Goal: Contribute content: Contribute content

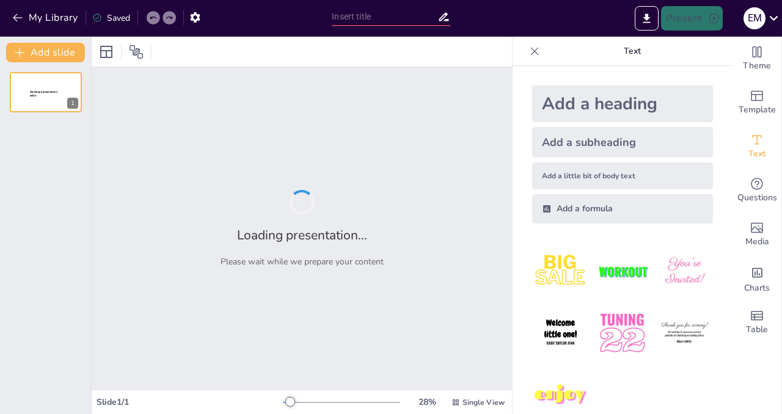
type input "Retelling Tales: How a Mouse Became a Mighty Storyteller!"
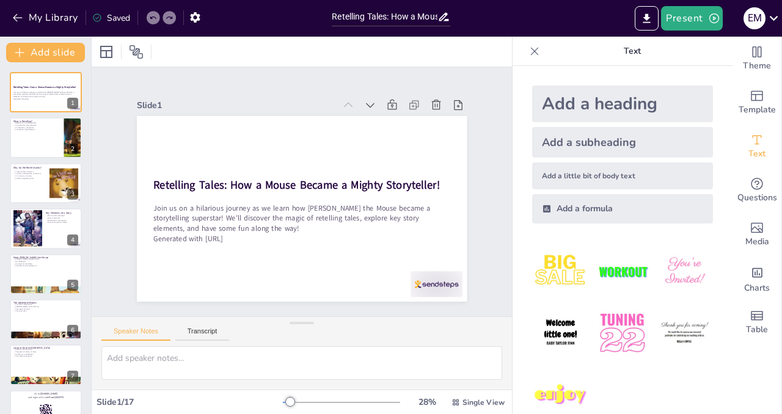
checkbox input "true"
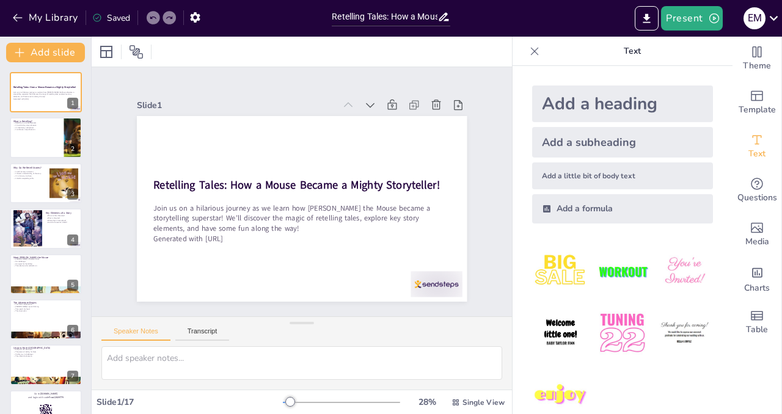
checkbox input "true"
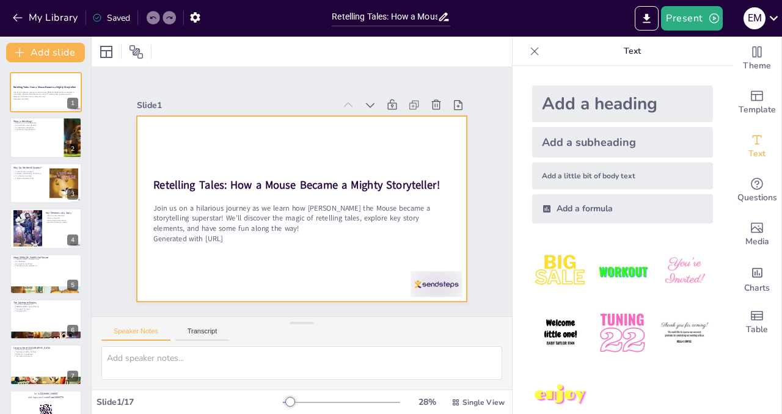
checkbox input "true"
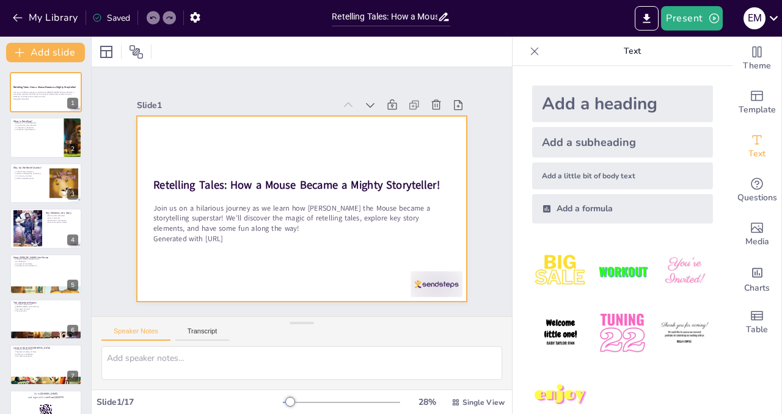
checkbox input "true"
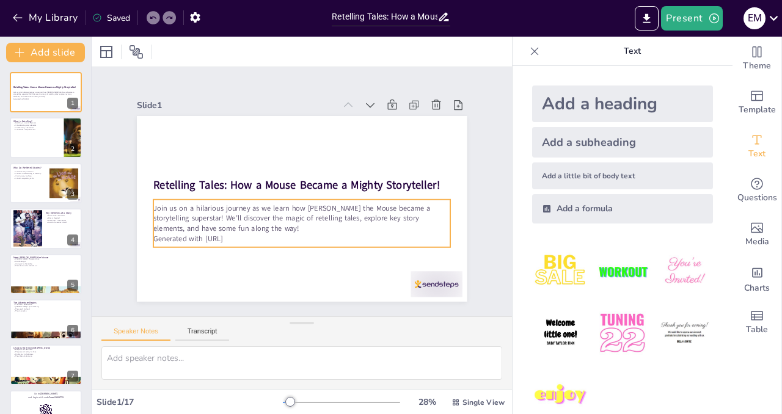
checkbox input "true"
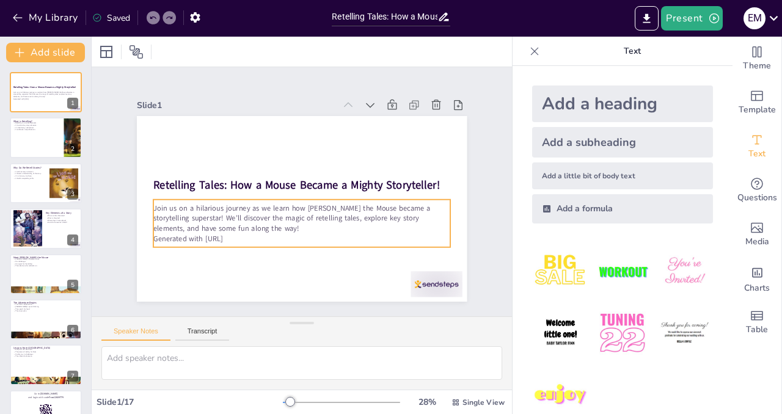
checkbox input "true"
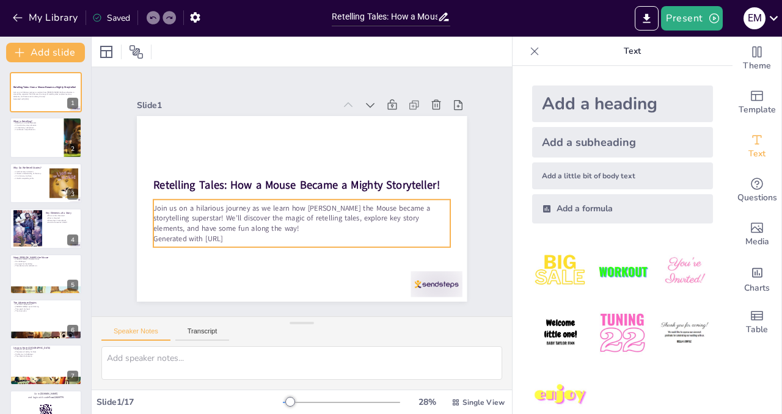
checkbox input "true"
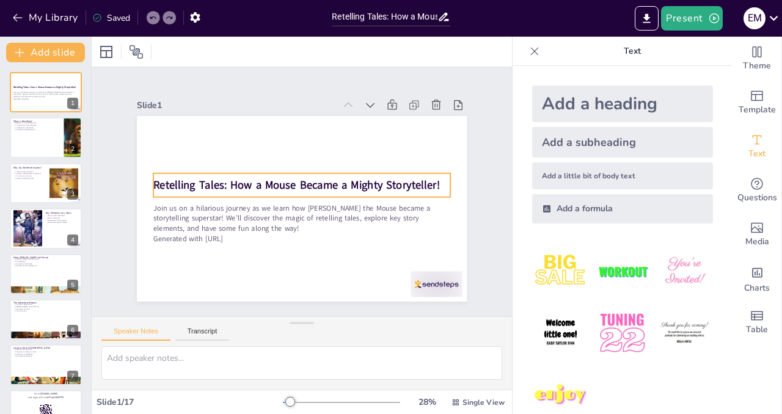
checkbox input "true"
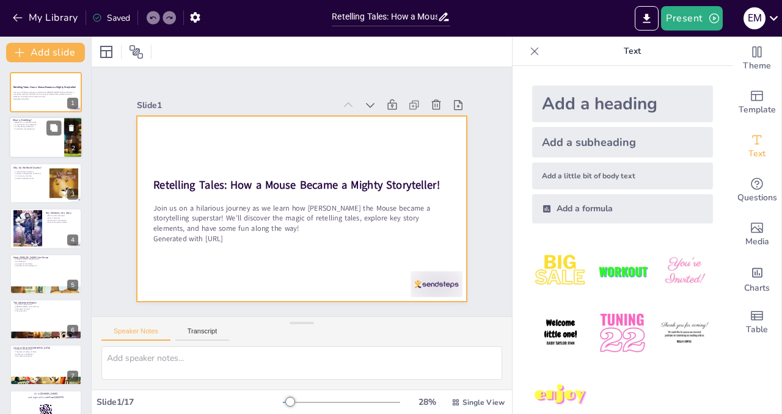
checkbox input "true"
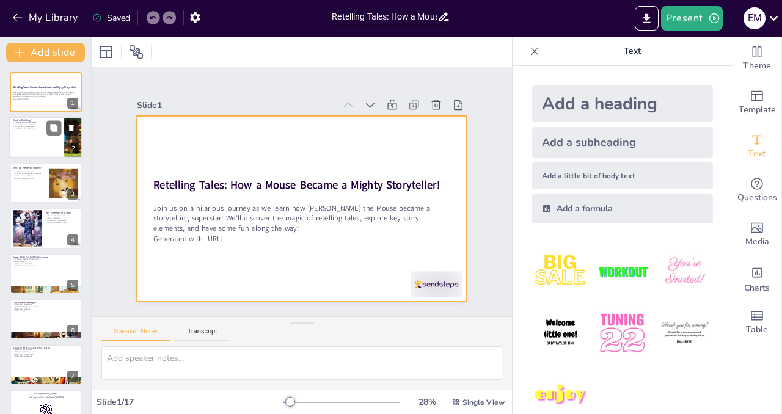
checkbox input "true"
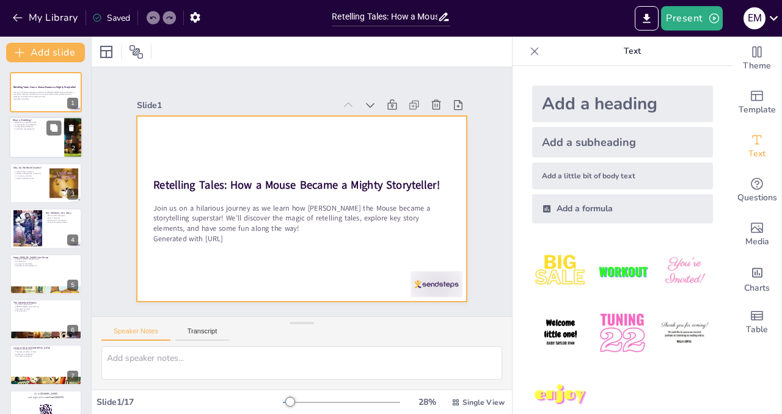
checkbox input "true"
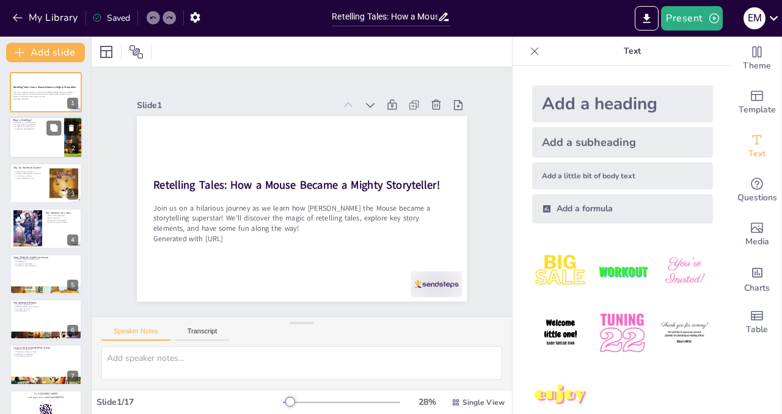
click at [40, 143] on div at bounding box center [45, 138] width 73 height 42
checkbox input "true"
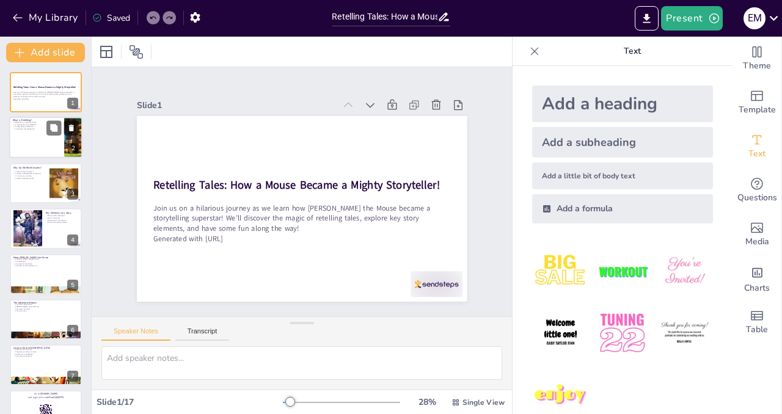
checkbox input "true"
type textarea "Retelling allows us to express our understanding of a story in our unique voice…"
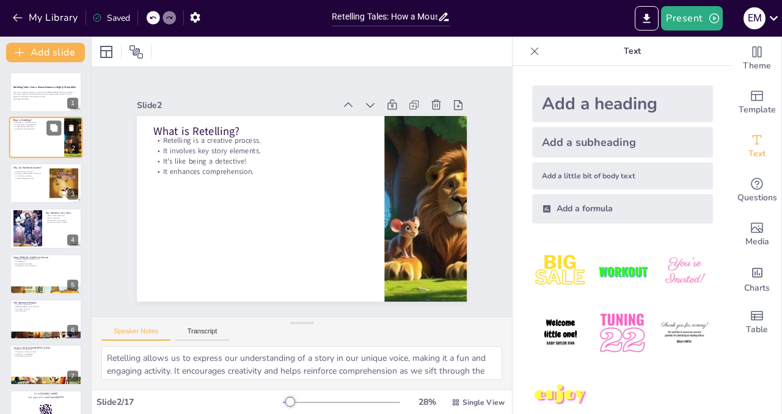
checkbox input "true"
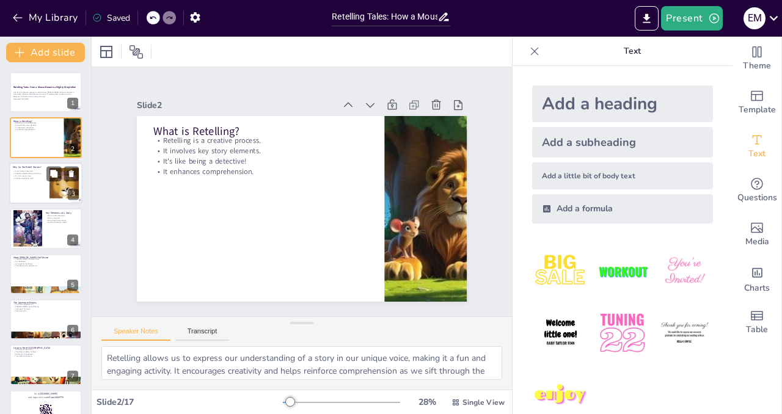
checkbox input "true"
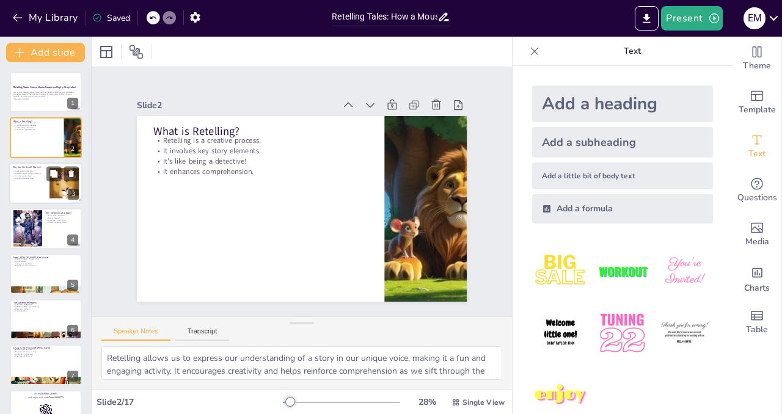
checkbox input "true"
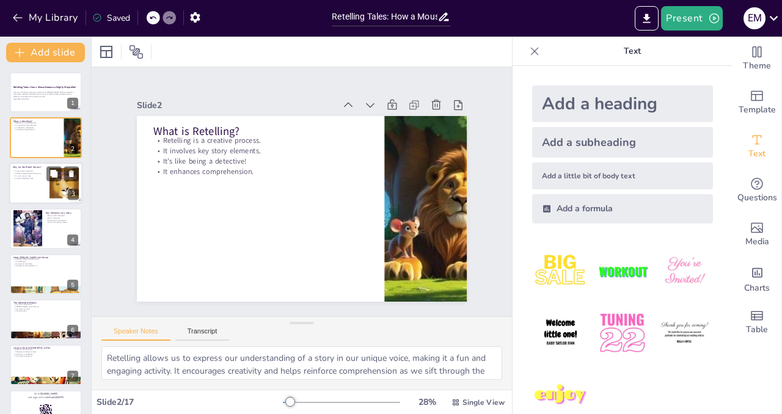
checkbox input "true"
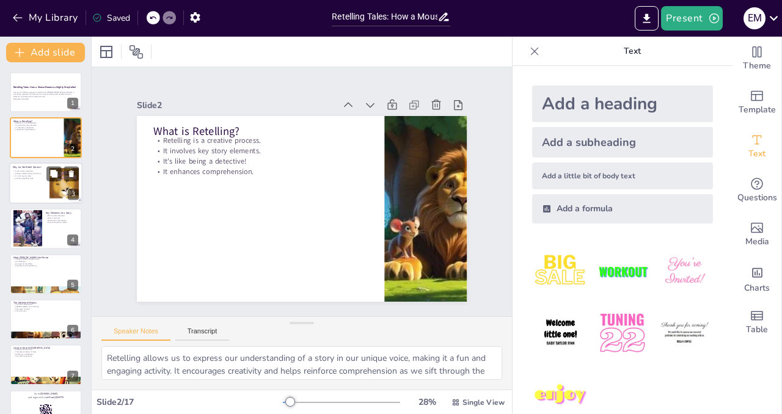
checkbox input "true"
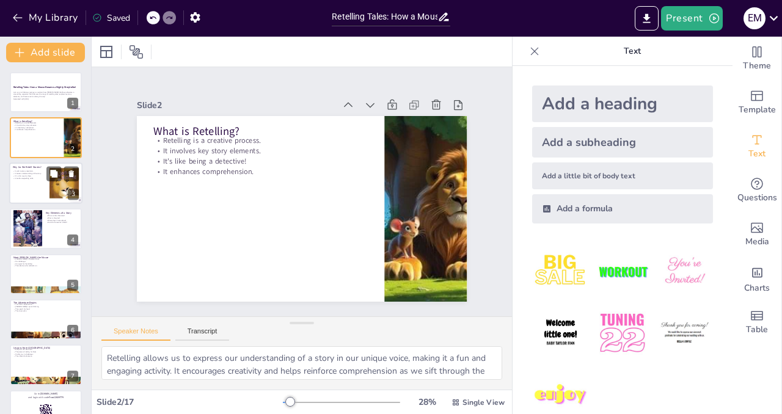
checkbox input "true"
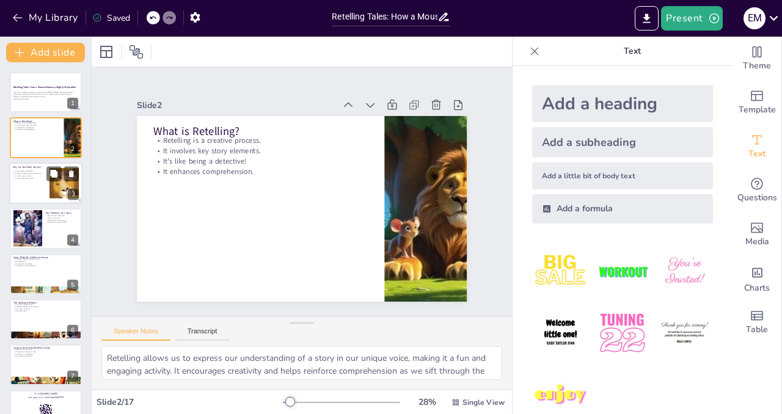
click at [35, 183] on div at bounding box center [45, 183] width 73 height 42
checkbox input "true"
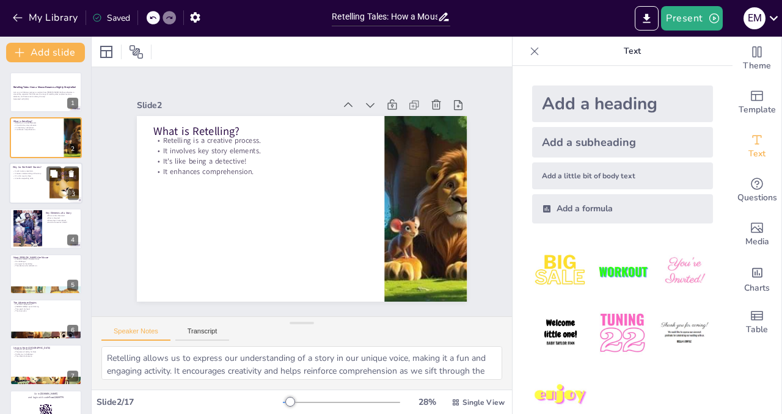
checkbox input "true"
type textarea "Retelling stories reinforces our memory of the plot and characters, making it e…"
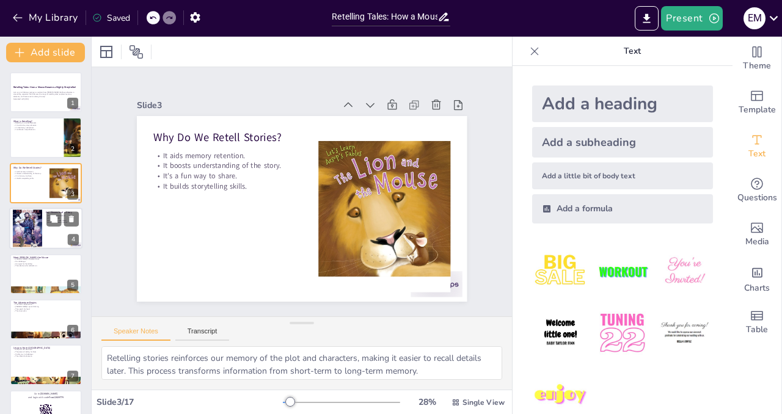
checkbox input "true"
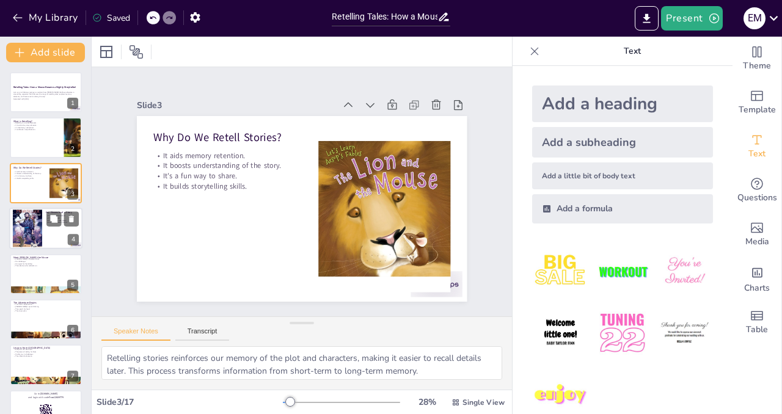
checkbox input "true"
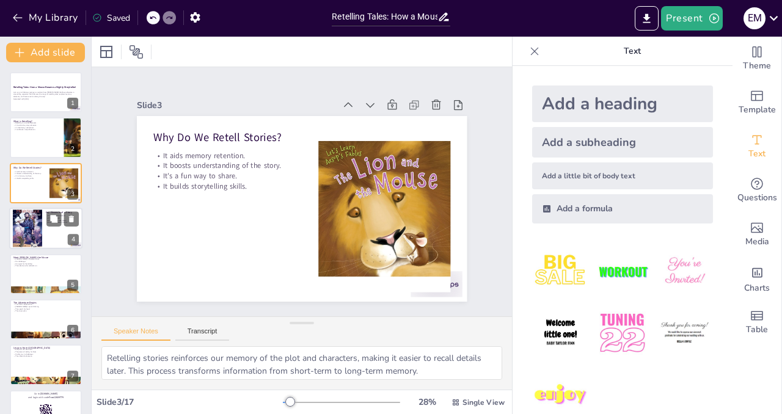
checkbox input "true"
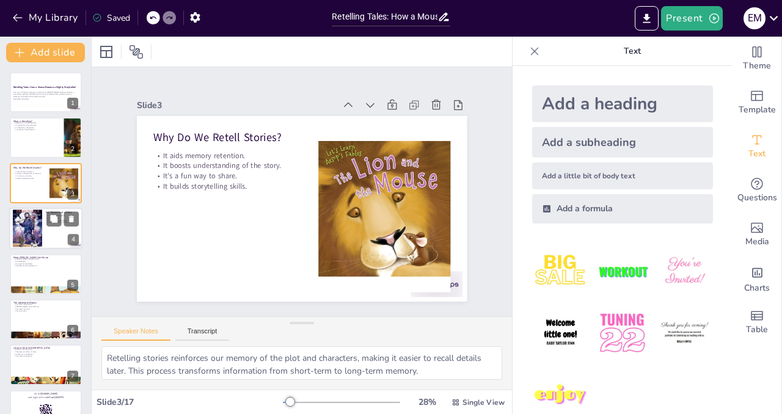
click at [29, 238] on div at bounding box center [27, 228] width 29 height 45
checkbox input "true"
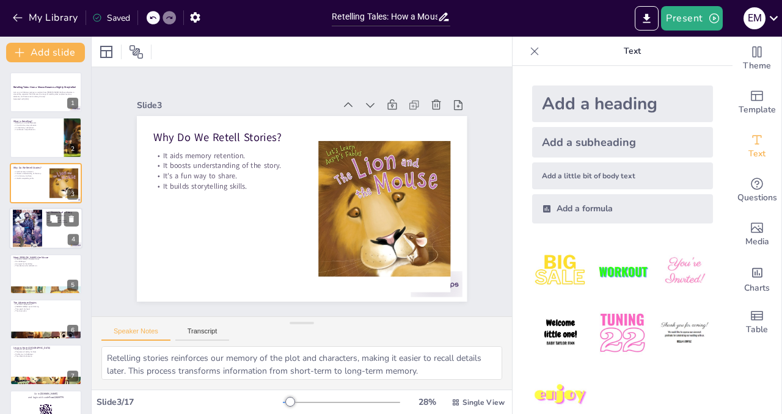
checkbox input "true"
type textarea "Identifying characters is crucial because they drive the story. Understanding t…"
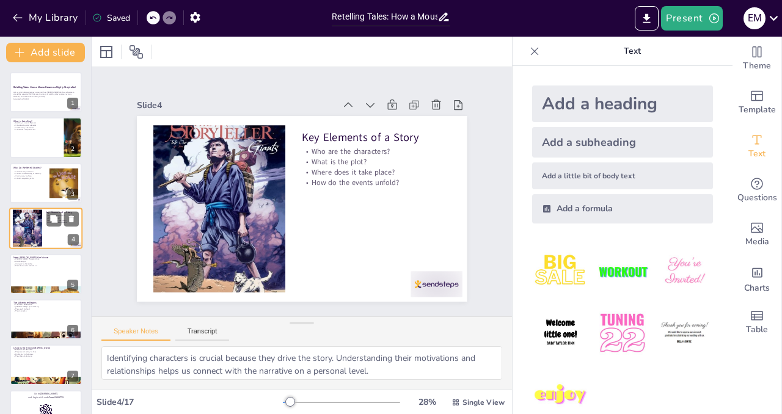
checkbox input "true"
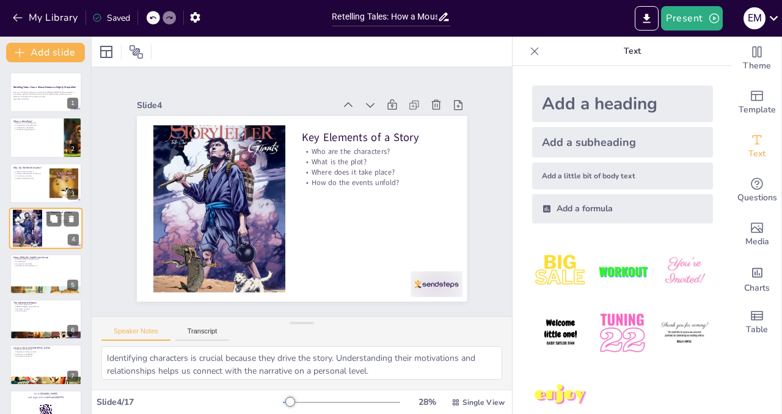
checkbox input "true"
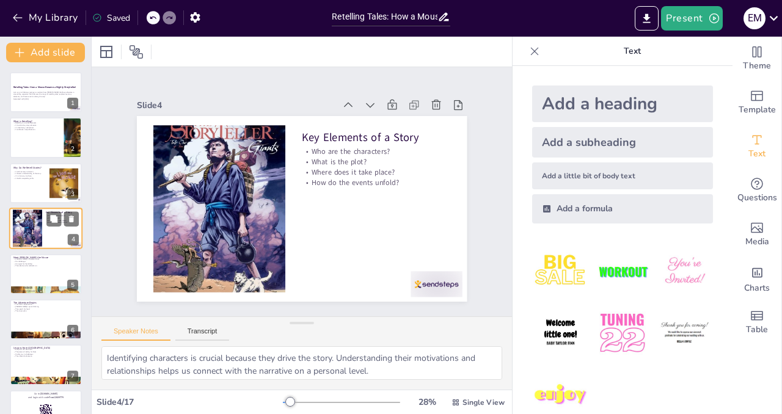
checkbox input "true"
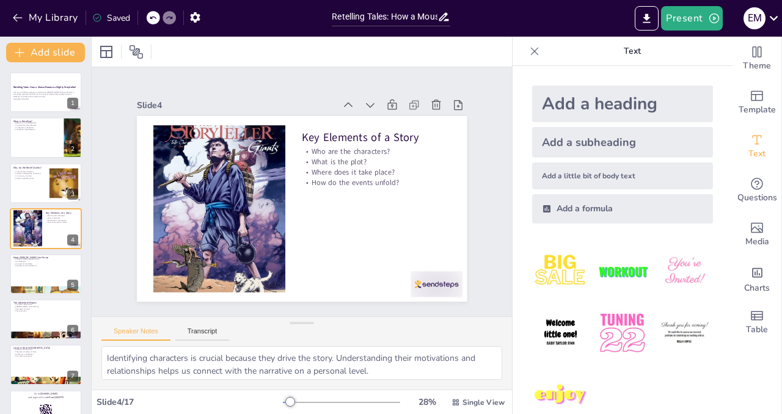
checkbox input "true"
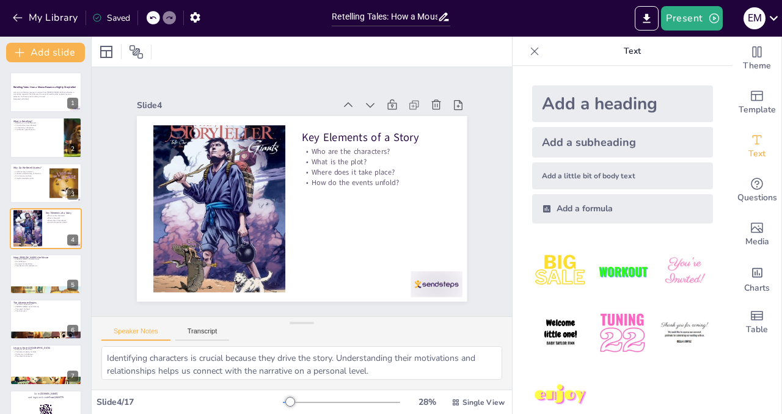
checkbox input "true"
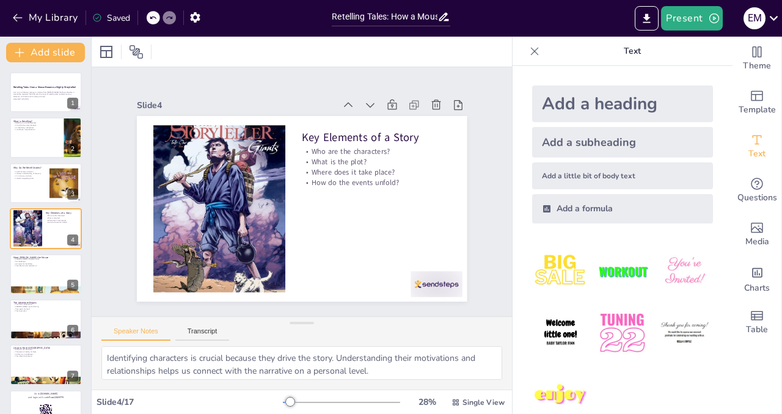
checkbox input "true"
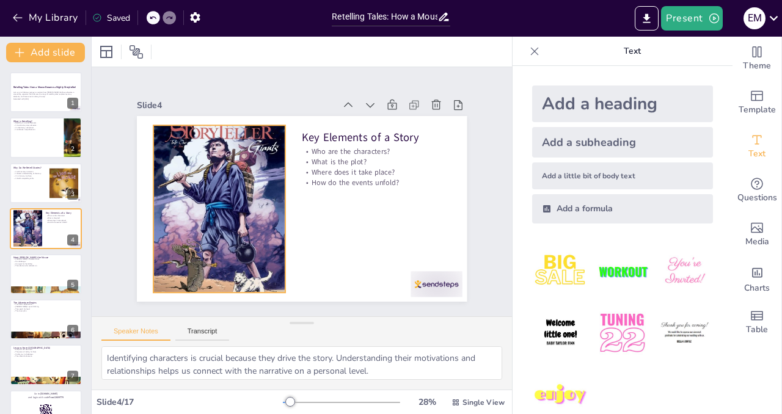
checkbox input "true"
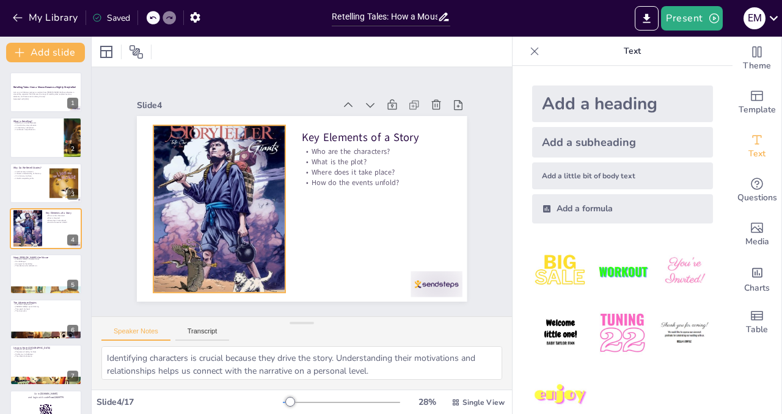
checkbox input "true"
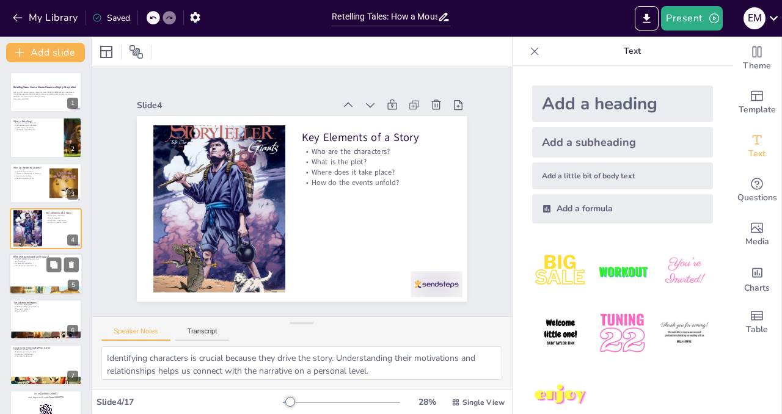
checkbox input "true"
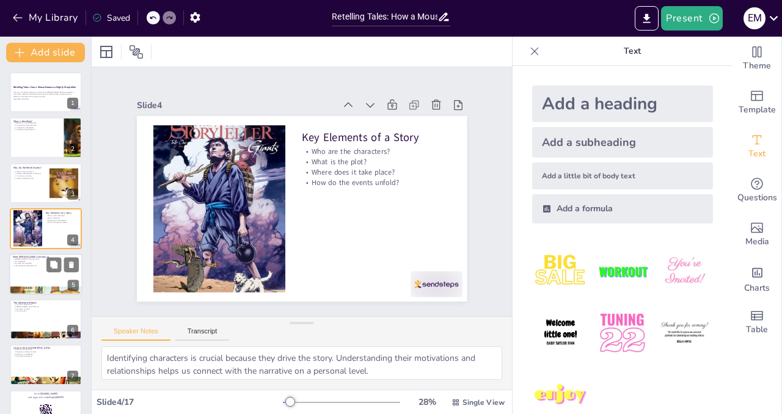
checkbox input "true"
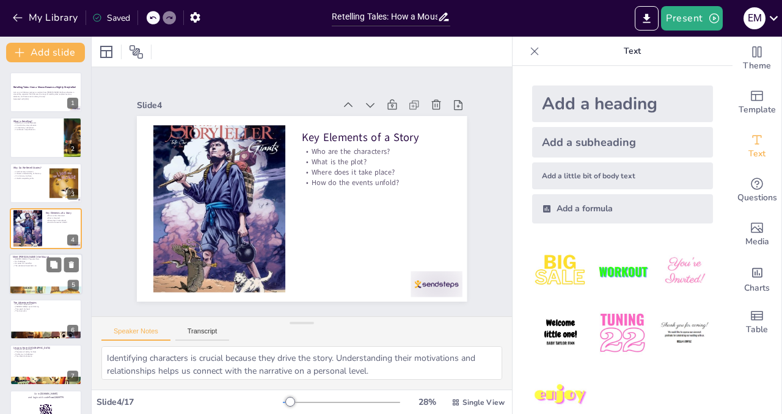
checkbox input "true"
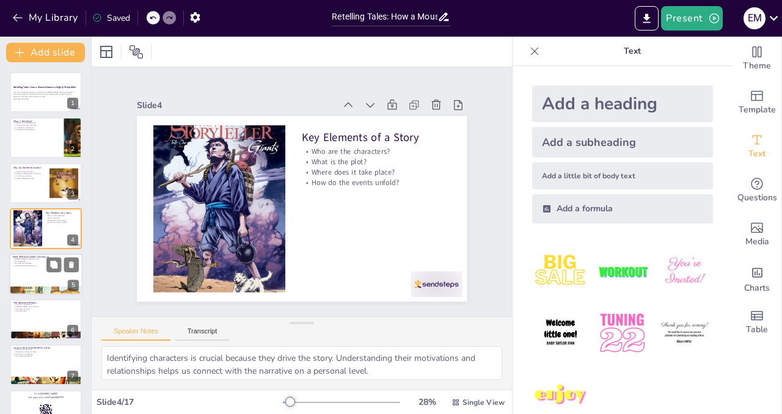
click at [43, 277] on div at bounding box center [45, 274] width 73 height 42
checkbox input "true"
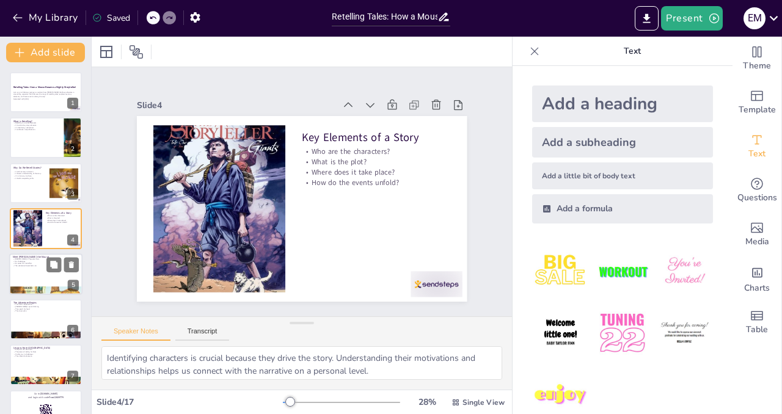
checkbox input "true"
type textarea "[PERSON_NAME]'s bravery and determination make him relatable and admirable. Des…"
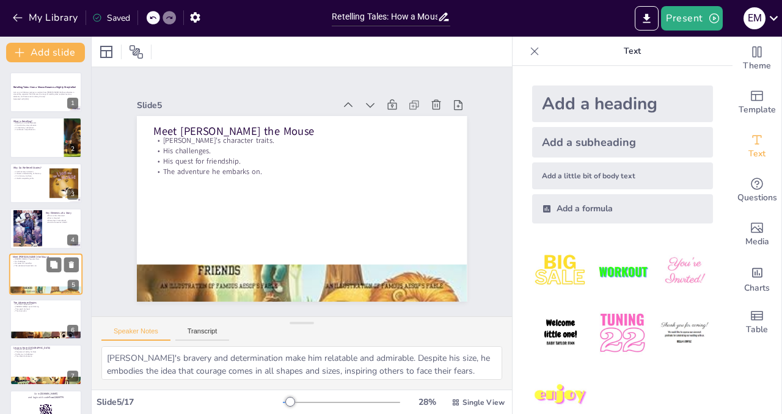
scroll to position [35, 0]
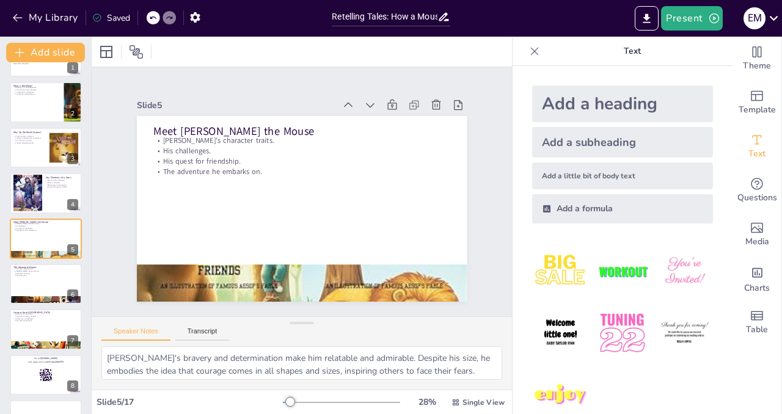
checkbox input "true"
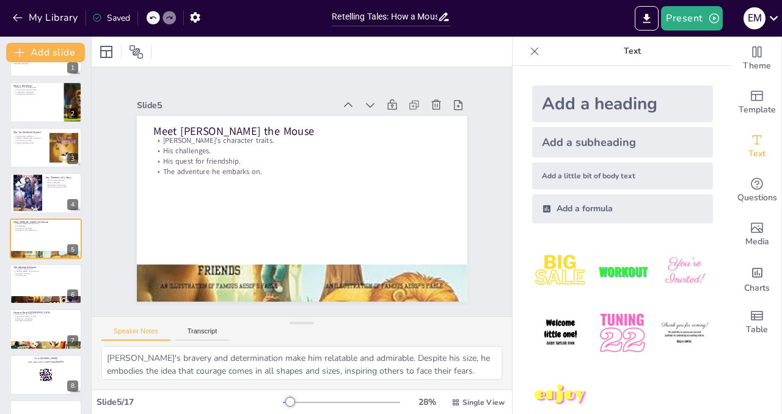
checkbox input "true"
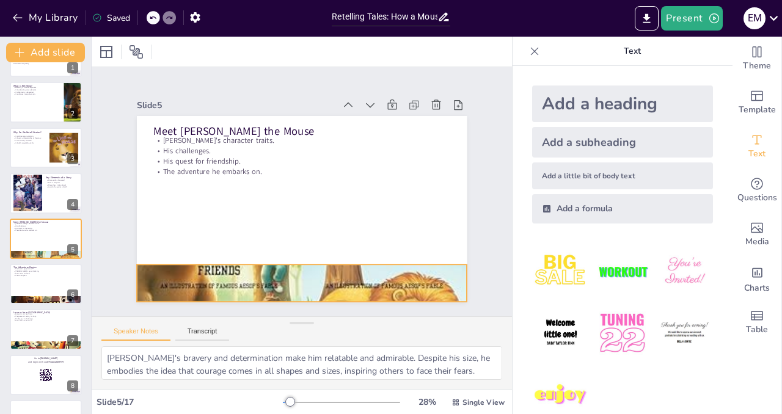
checkbox input "true"
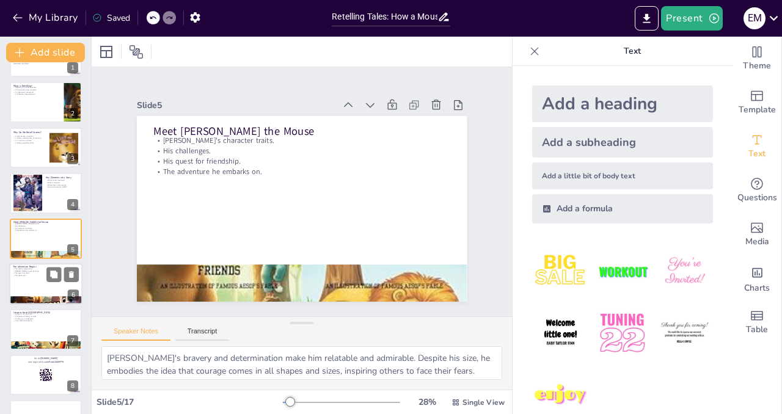
checkbox input "true"
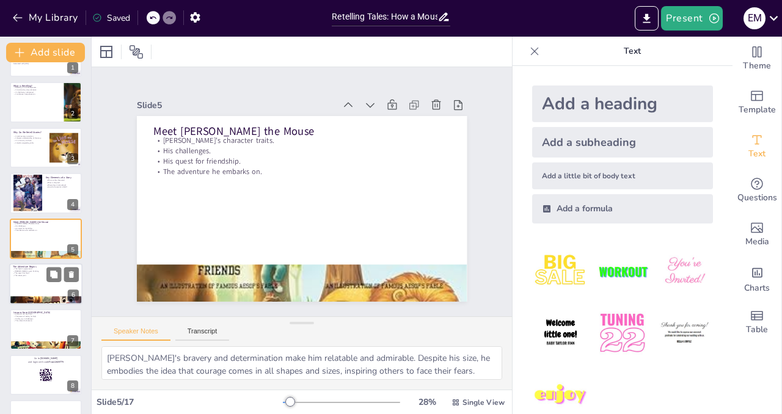
click at [55, 286] on div at bounding box center [45, 284] width 73 height 42
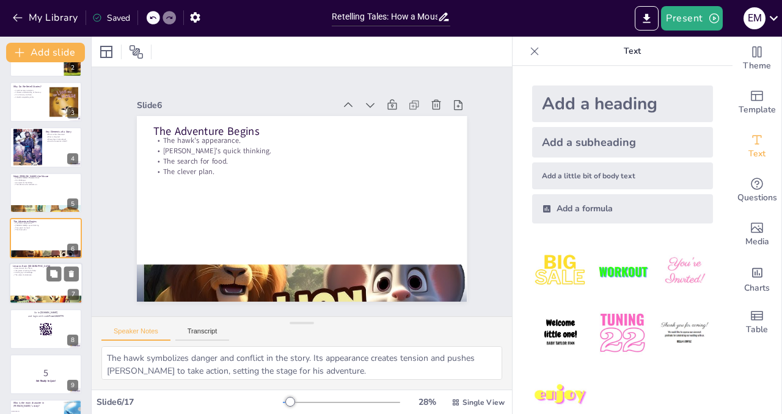
click at [30, 285] on div at bounding box center [45, 284] width 73 height 42
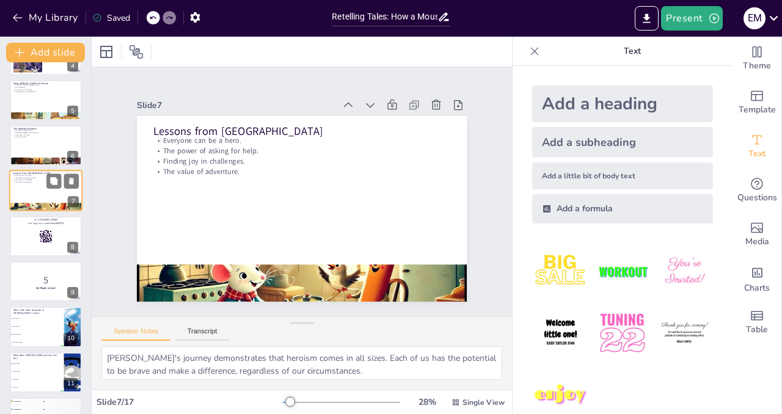
scroll to position [205, 0]
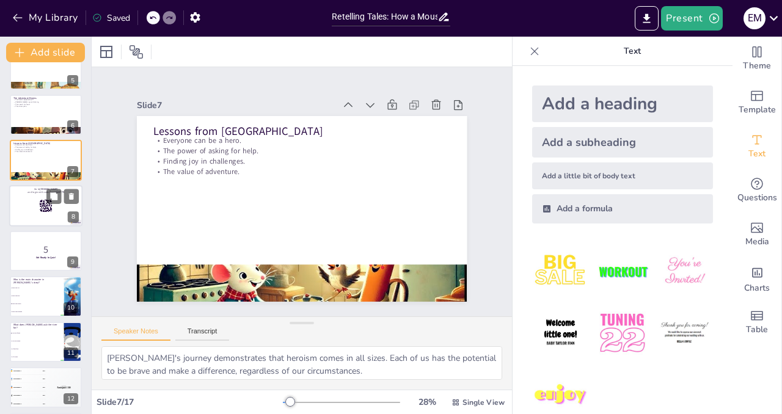
click at [31, 217] on div at bounding box center [45, 206] width 73 height 42
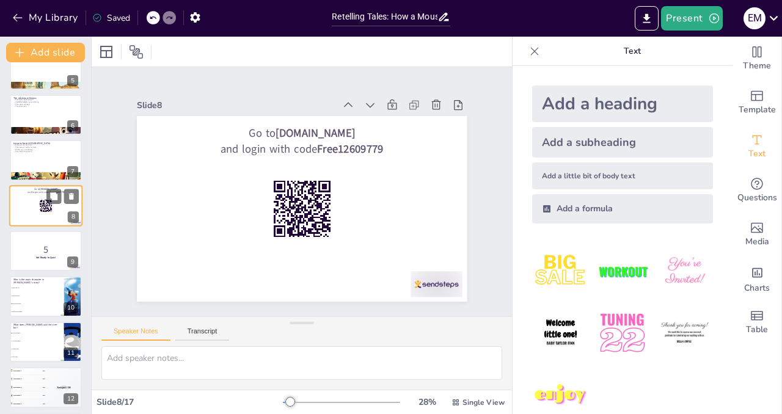
scroll to position [172, 0]
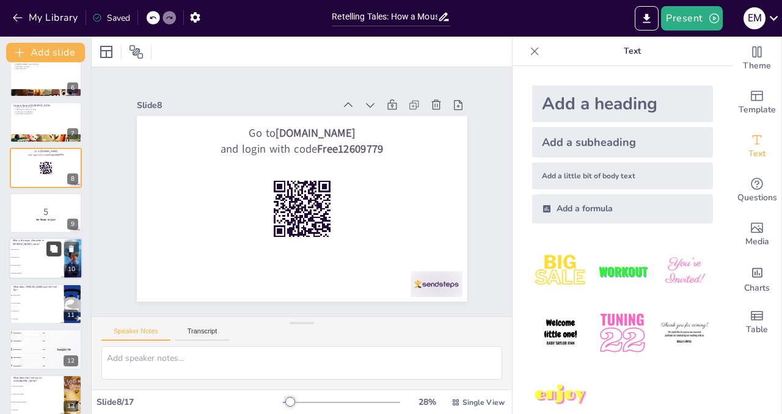
click at [46, 254] on button at bounding box center [53, 249] width 15 height 15
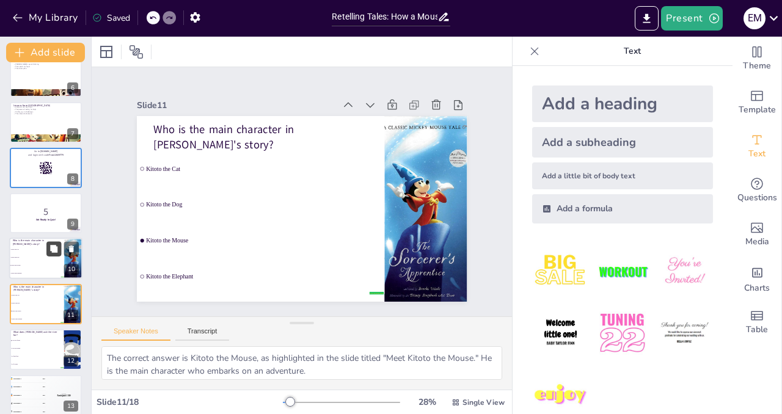
scroll to position [308, 0]
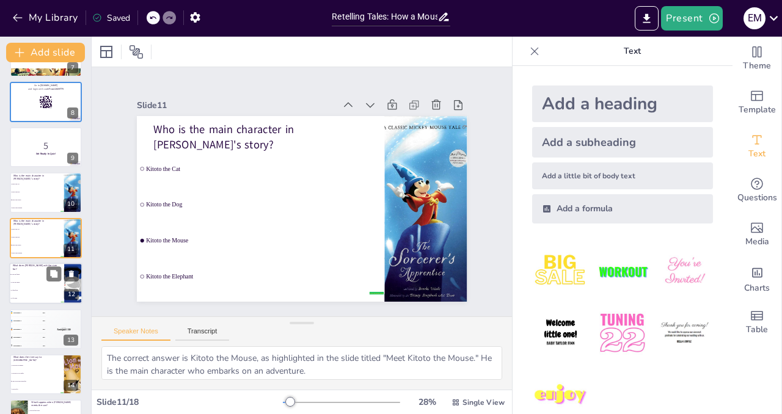
click at [43, 295] on li "To fly high" at bounding box center [36, 299] width 55 height 8
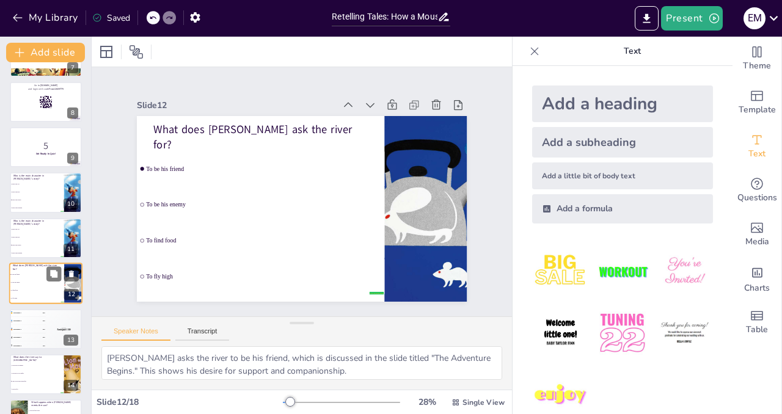
scroll to position [354, 0]
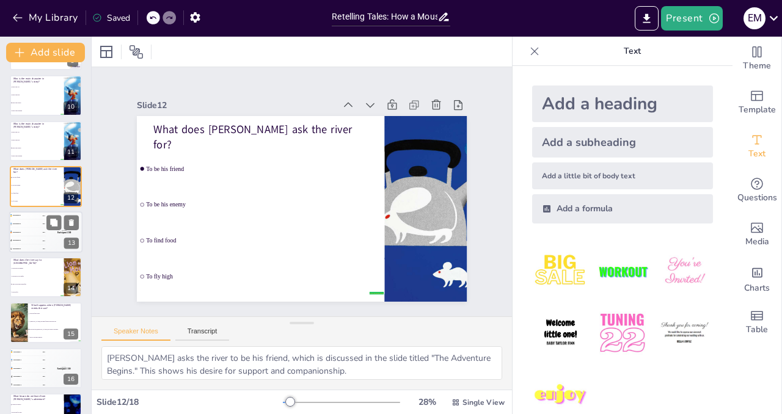
click at [39, 242] on div "4 Participant 4 200" at bounding box center [27, 240] width 37 height 8
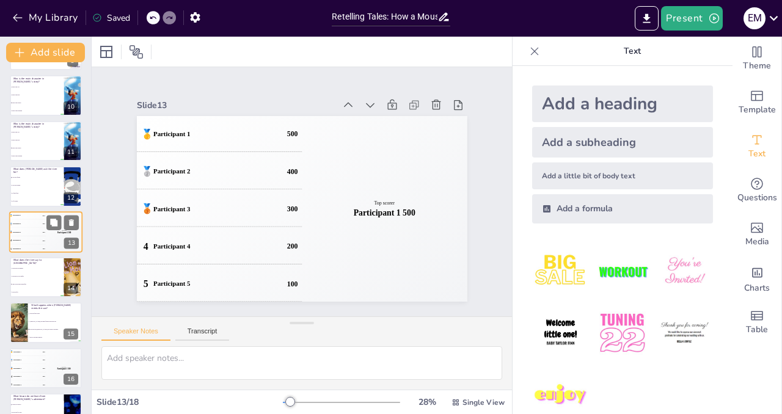
scroll to position [399, 0]
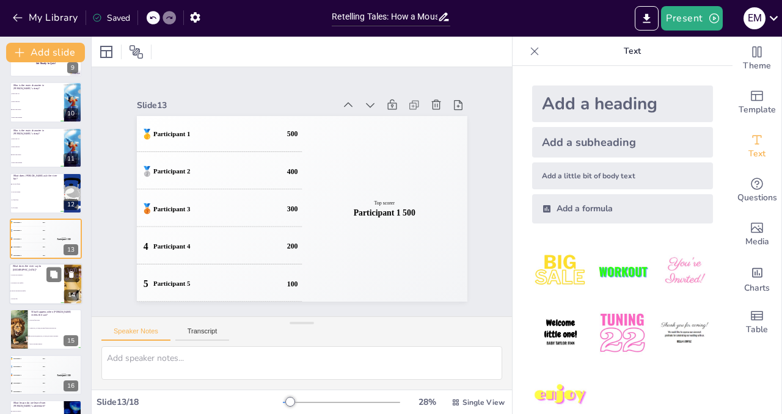
click at [44, 283] on li "You need to be careful." at bounding box center [36, 283] width 55 height 8
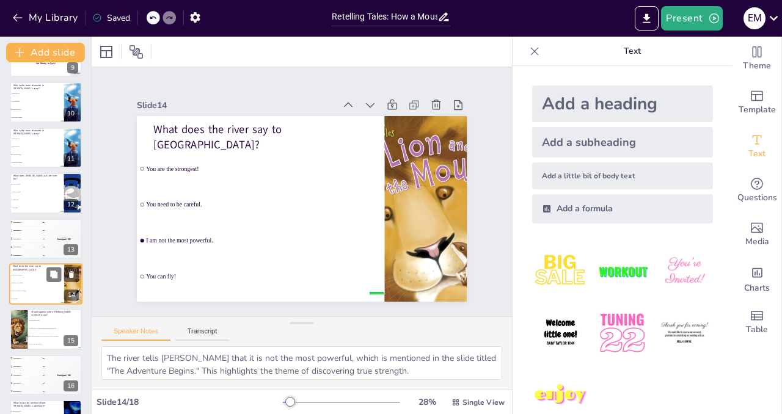
scroll to position [445, 0]
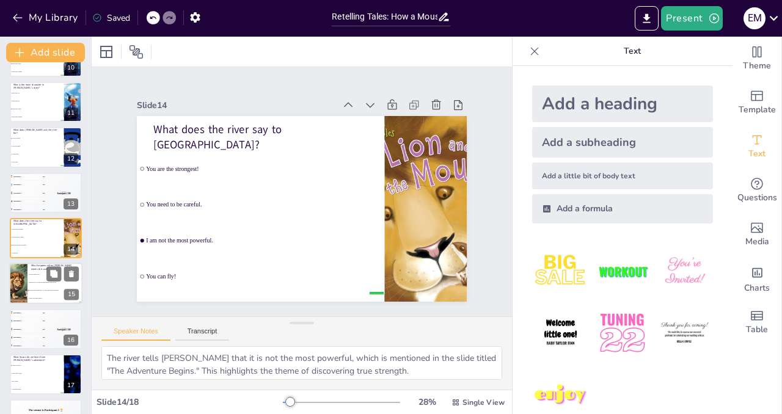
click at [45, 287] on li "The sun tells [PERSON_NAME] the wind is stronger." at bounding box center [54, 291] width 55 height 8
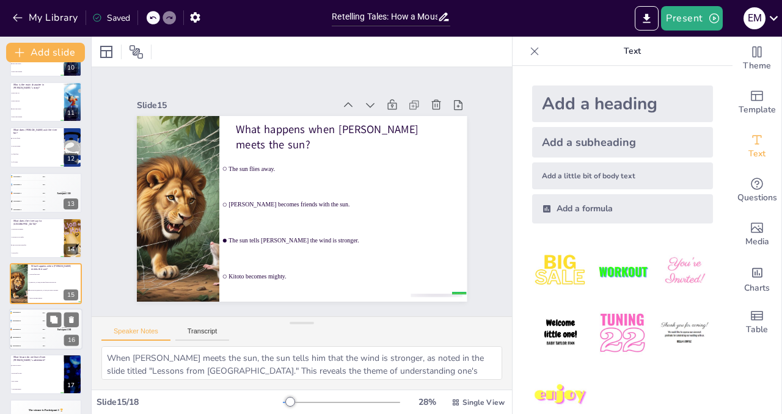
scroll to position [481, 0]
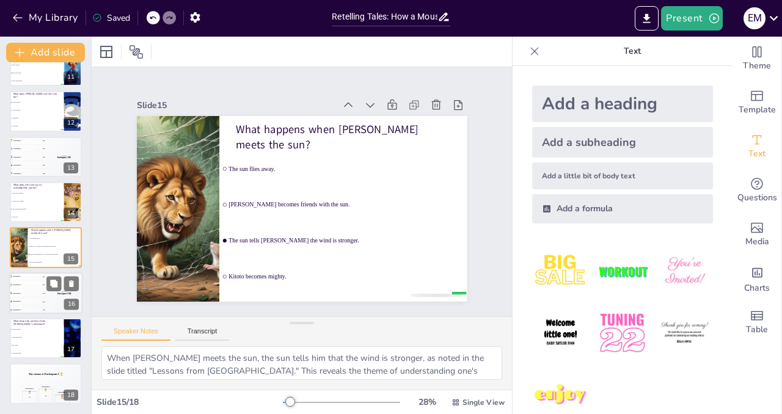
click at [29, 290] on div "🥉 Participant 3 300" at bounding box center [27, 293] width 37 height 8
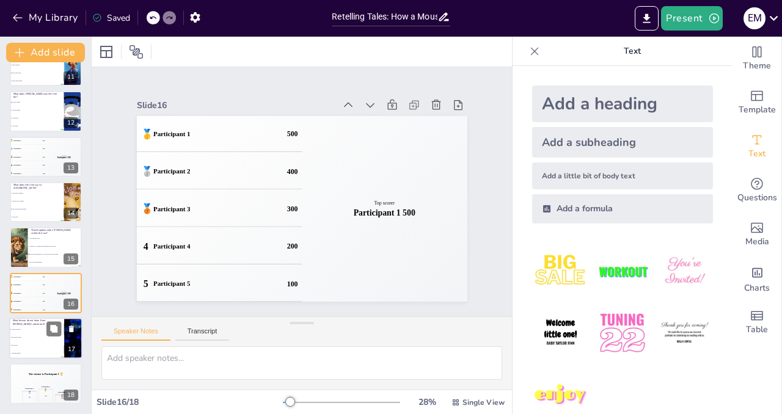
click at [35, 345] on span "Stay scared!" at bounding box center [37, 346] width 53 height 2
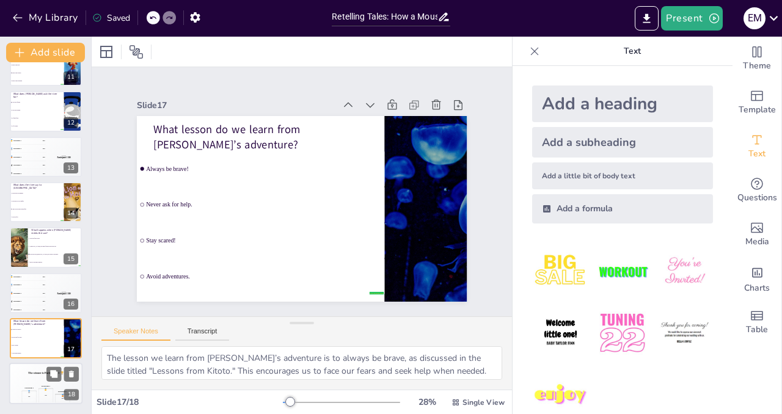
click at [21, 378] on div "The winner is Participant 1 🏆" at bounding box center [45, 373] width 73 height 21
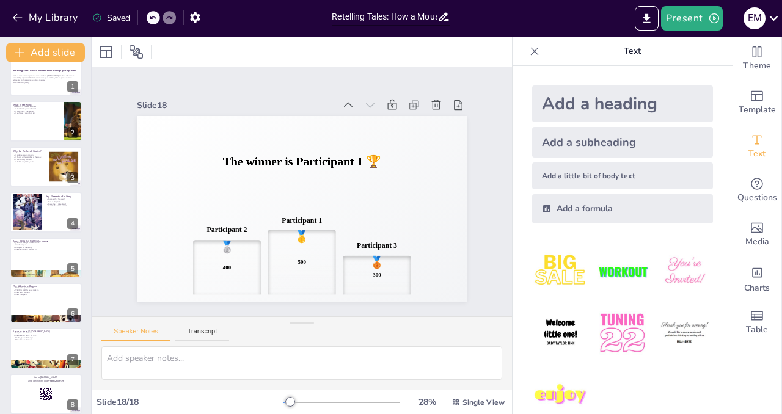
scroll to position [0, 0]
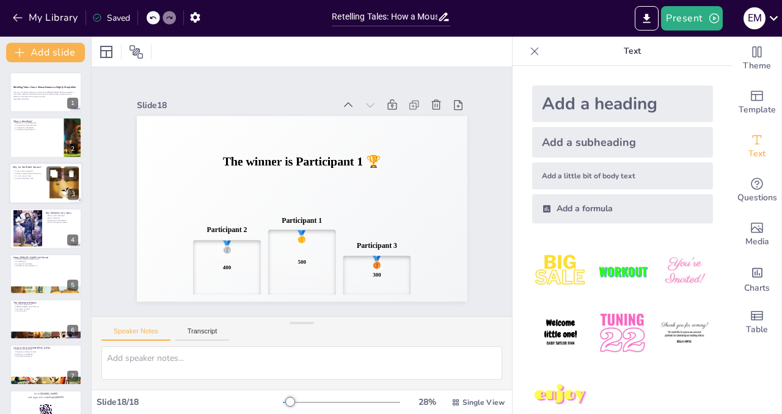
click at [38, 189] on div at bounding box center [45, 183] width 73 height 42
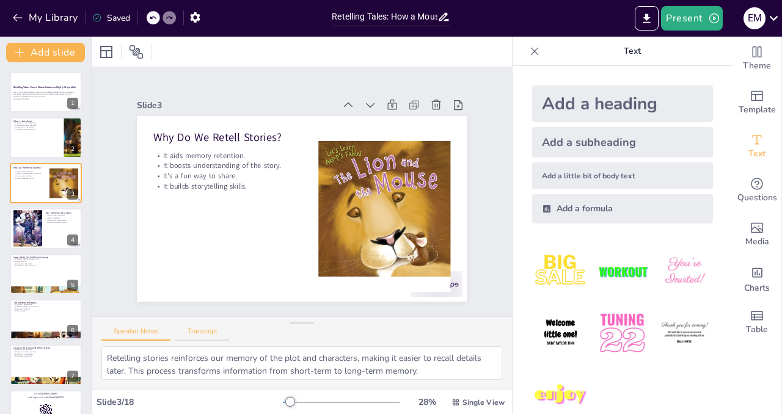
click at [211, 334] on button "Transcript" at bounding box center [202, 333] width 54 height 13
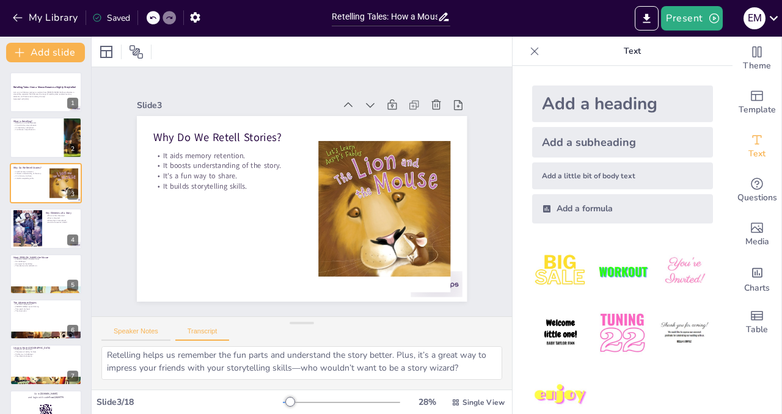
click at [153, 338] on button "Speaker Notes" at bounding box center [135, 333] width 69 height 13
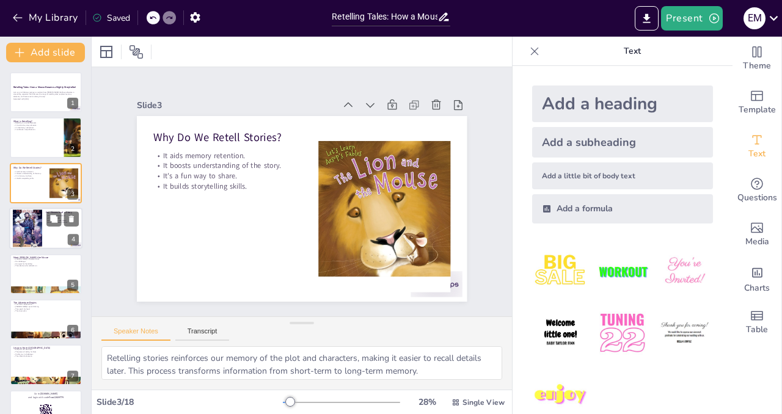
click at [45, 241] on div at bounding box center [45, 229] width 73 height 42
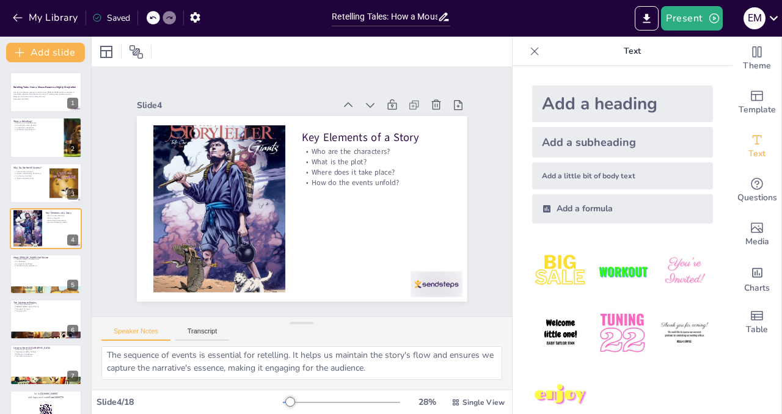
scroll to position [0, 0]
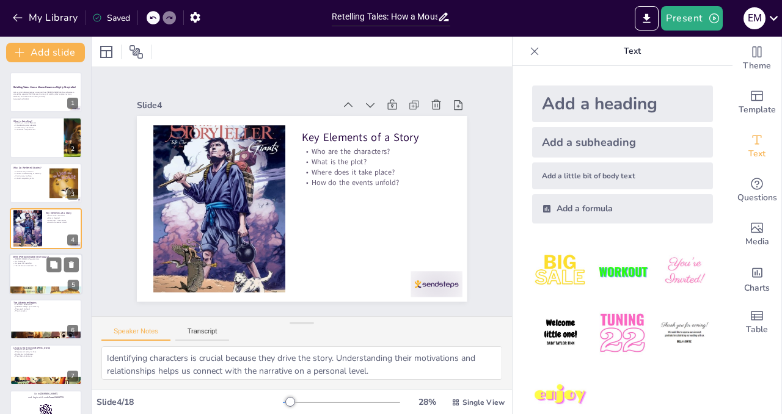
click at [36, 263] on p "His quest for friendship." at bounding box center [46, 263] width 66 height 2
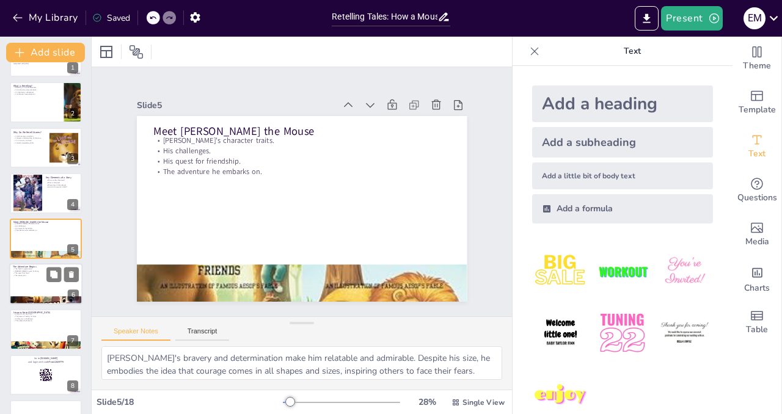
click at [32, 279] on div at bounding box center [45, 284] width 73 height 42
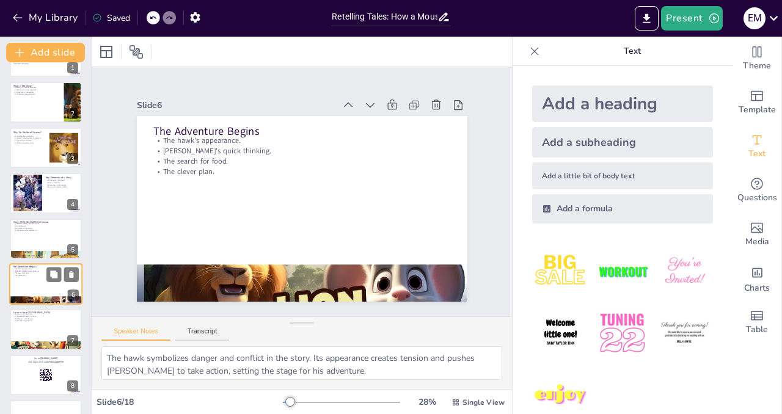
scroll to position [81, 0]
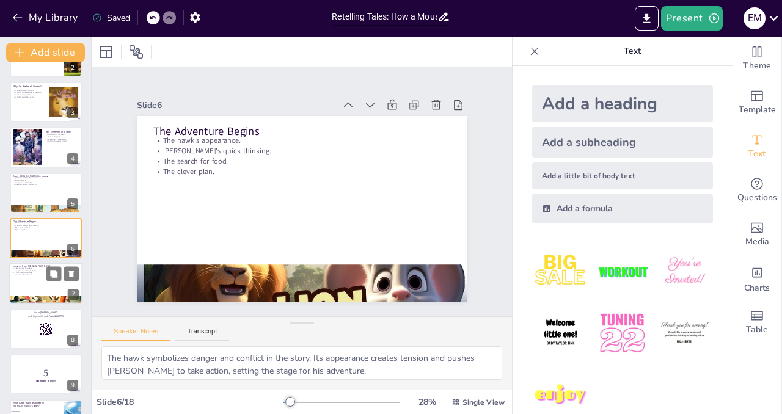
click at [25, 285] on div at bounding box center [45, 284] width 73 height 42
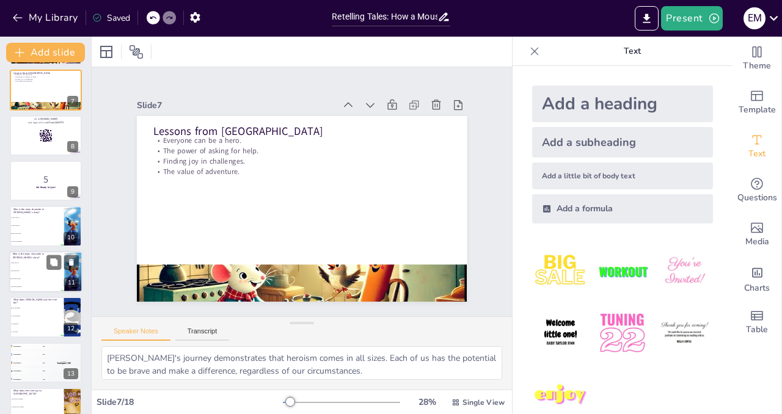
click at [25, 285] on li "Kitoto the Elephant" at bounding box center [36, 287] width 55 height 8
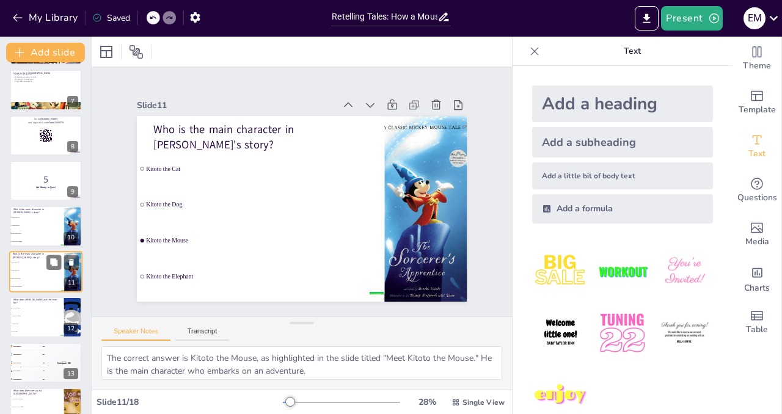
scroll to position [308, 0]
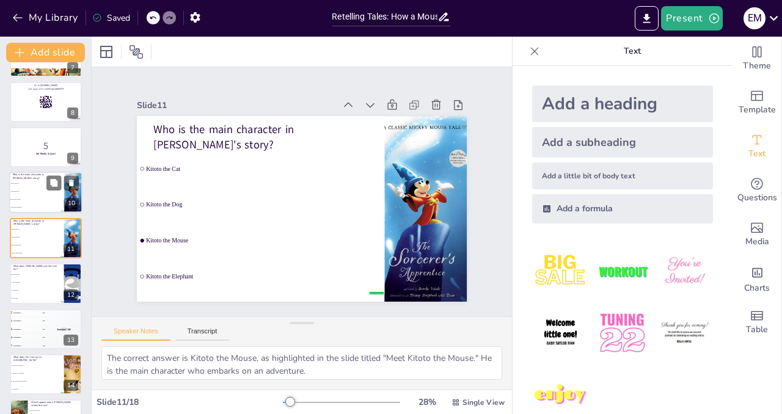
click at [53, 191] on span "Kitoto the Dog" at bounding box center [37, 192] width 53 height 2
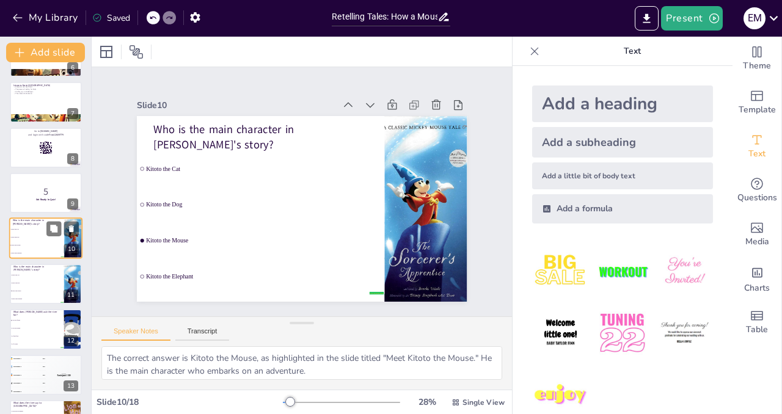
scroll to position [0, 0]
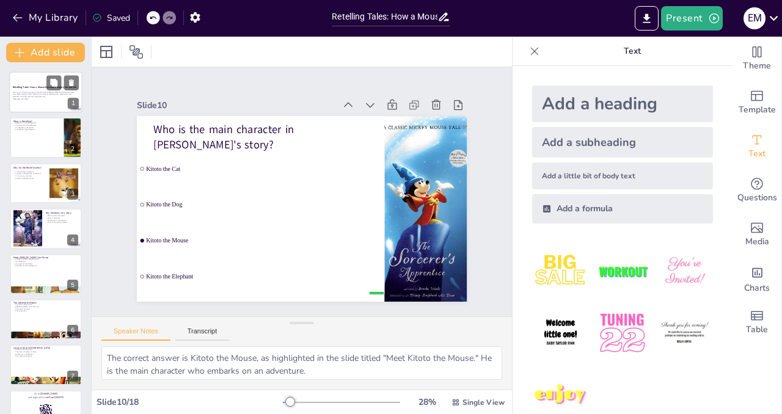
click at [48, 97] on p "Join us on a hilarious journey as we learn how [PERSON_NAME] the Mouse became a…" at bounding box center [46, 94] width 66 height 7
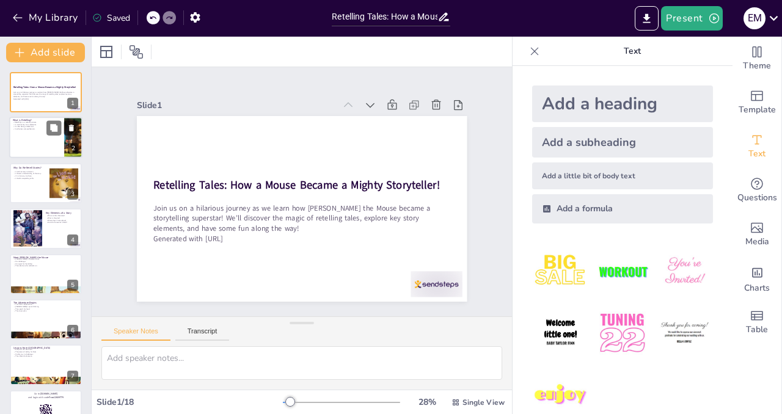
click at [37, 144] on div at bounding box center [45, 138] width 73 height 42
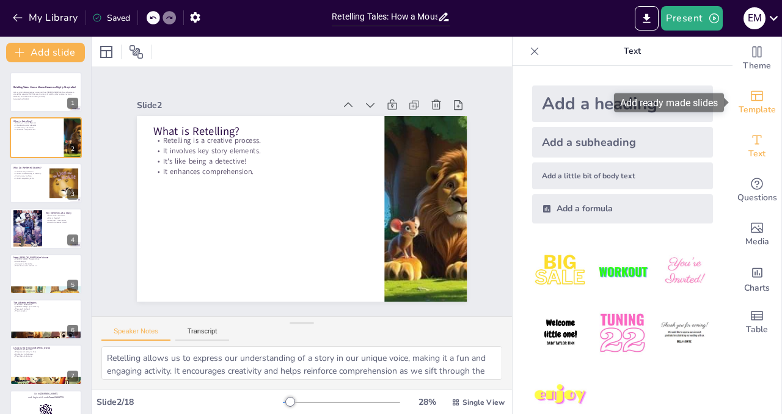
click at [760, 106] on span "Template" at bounding box center [756, 109] width 37 height 13
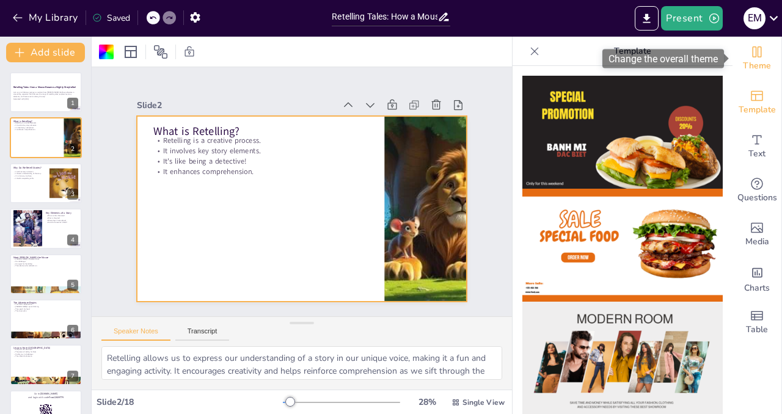
click at [762, 59] on span "Theme" at bounding box center [757, 65] width 28 height 13
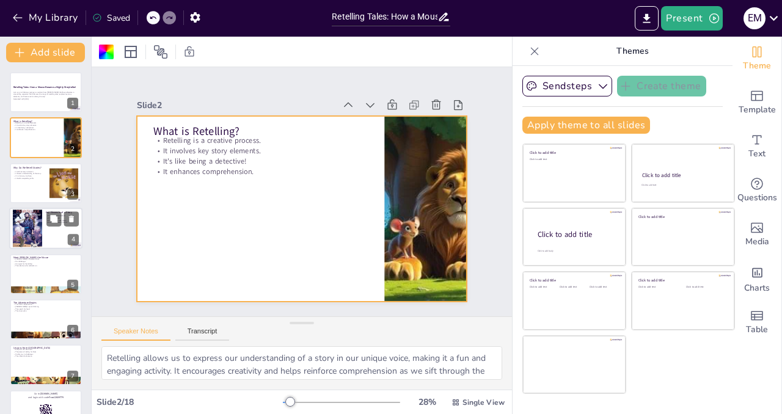
click at [28, 230] on div at bounding box center [27, 228] width 29 height 45
